Goal: Check status

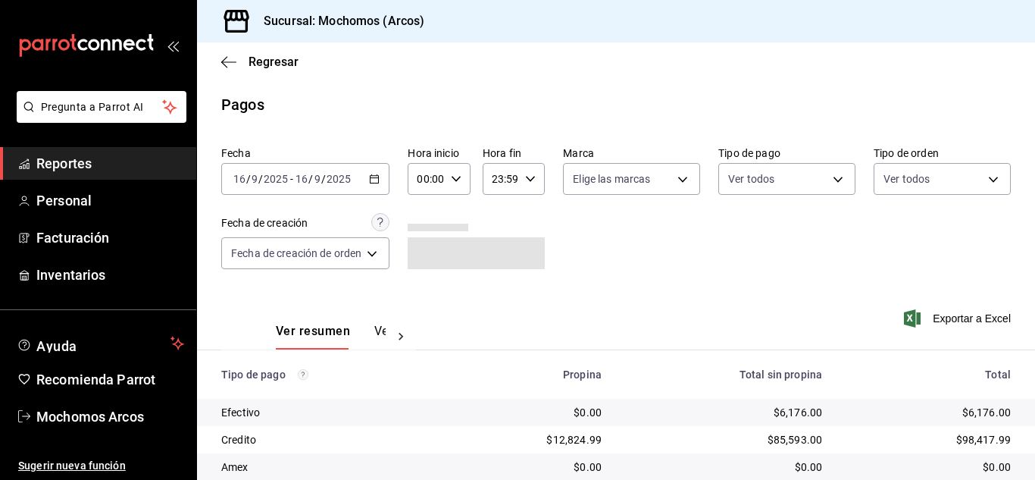
click at [751, 274] on div "Fecha [DATE] [DATE] - [DATE] [DATE] Hora inicio 00:00 Hora inicio Hora fin 23:5…" at bounding box center [616, 213] width 790 height 147
click at [669, 211] on div "Fecha 2025-09-16 16 / 9 / 2025 - 2025-09-16 16 / 9 / 2025 Hora inicio 00:00 Hor…" at bounding box center [616, 213] width 790 height 147
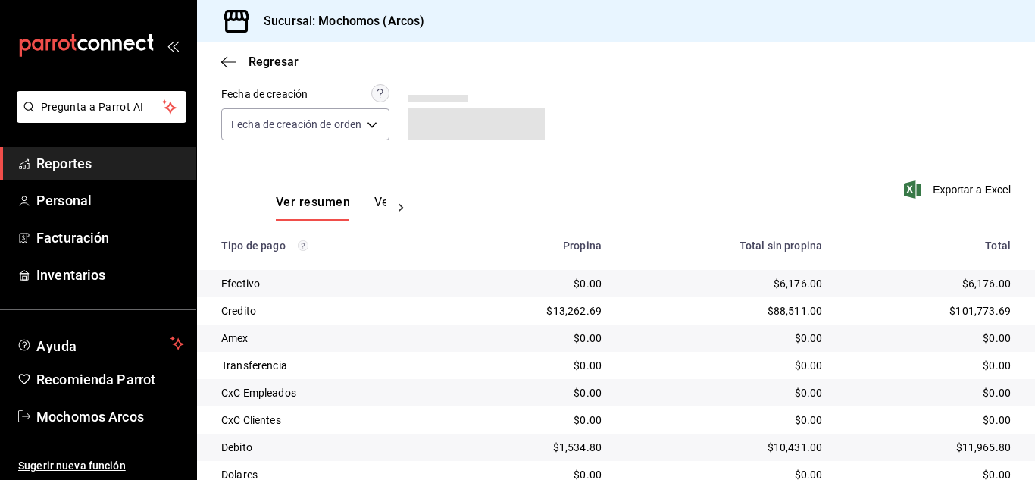
scroll to position [190, 0]
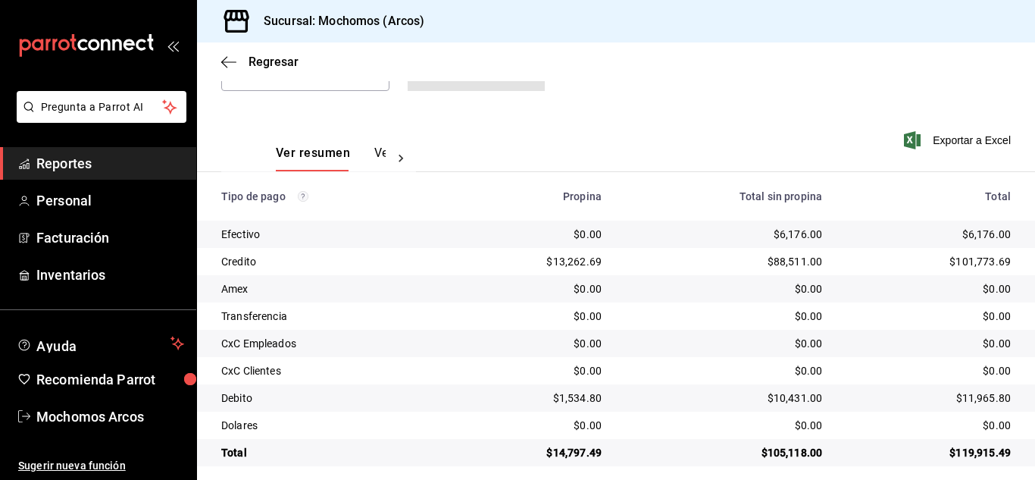
scroll to position [190, 0]
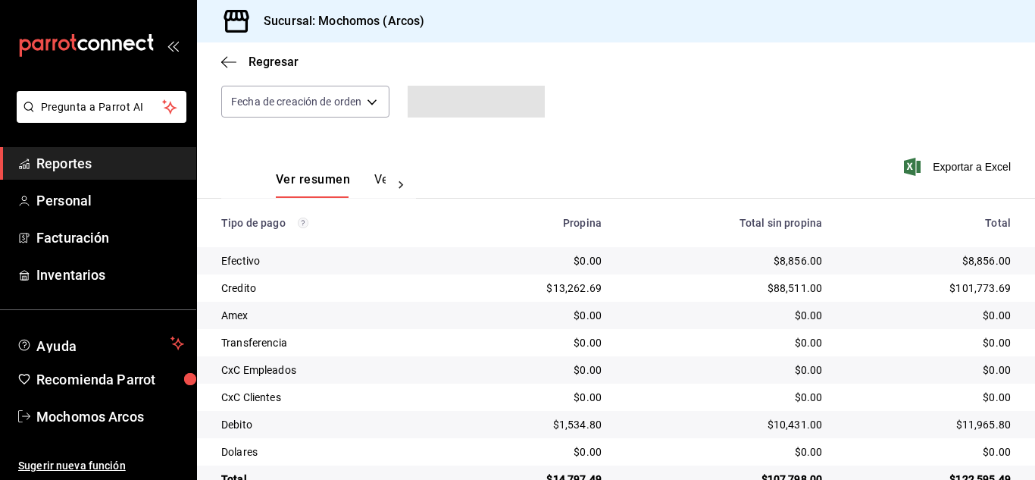
scroll to position [190, 0]
